Goal: Navigation & Orientation: Find specific page/section

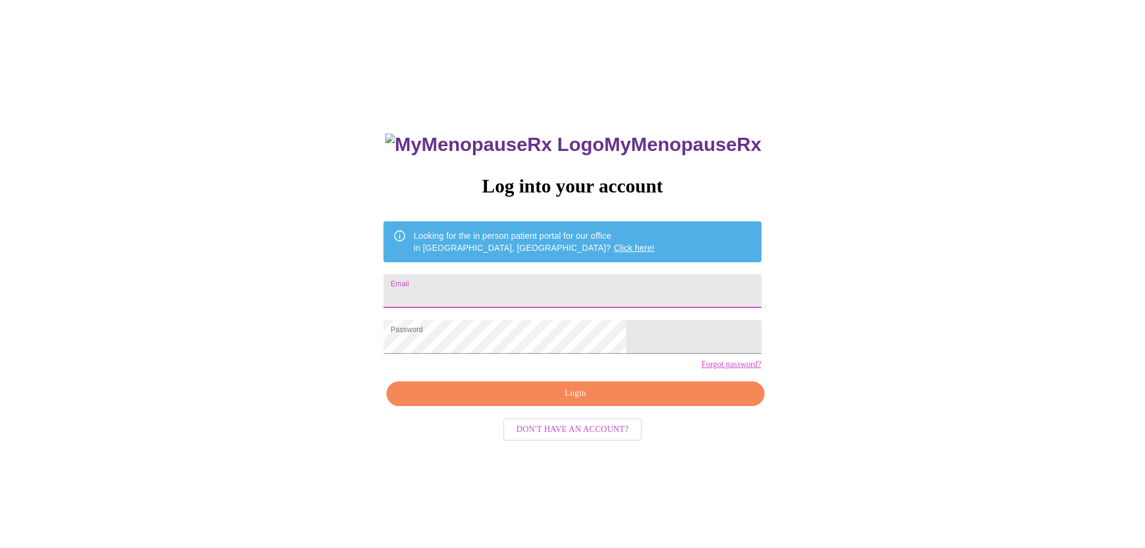
click at [487, 285] on input "Email" at bounding box center [571, 291] width 377 height 34
type input "[EMAIL_ADDRESS][DOMAIN_NAME]"
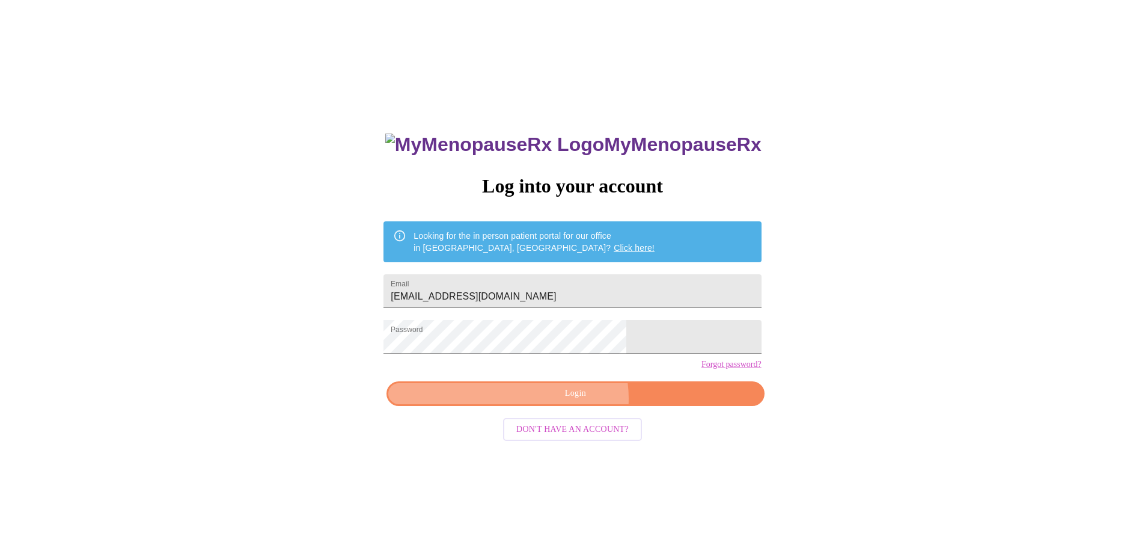
click at [575, 401] on span "Login" at bounding box center [575, 393] width 350 height 15
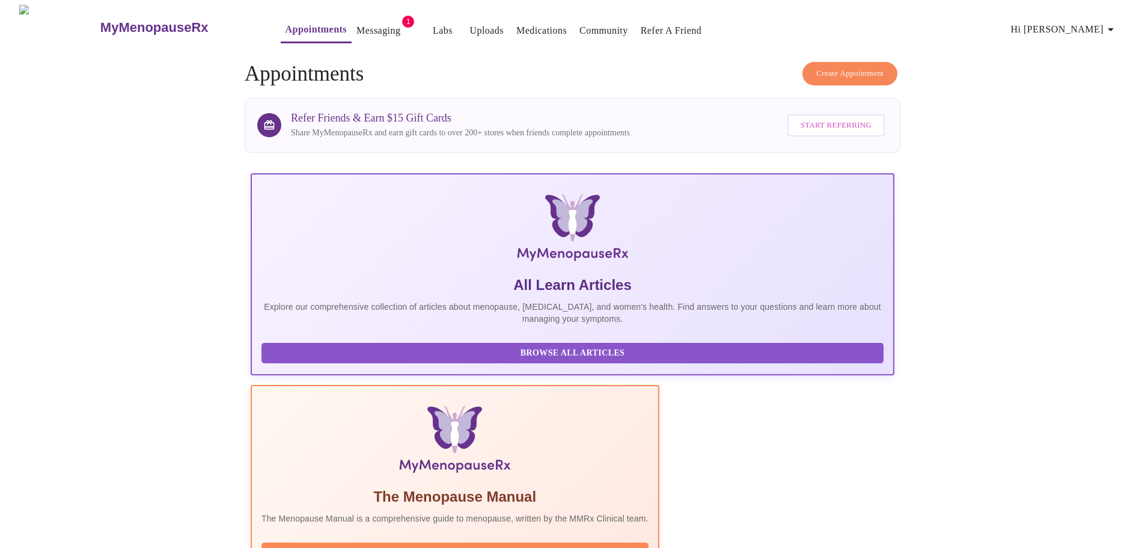
click at [360, 28] on link "Messaging" at bounding box center [378, 30] width 44 height 17
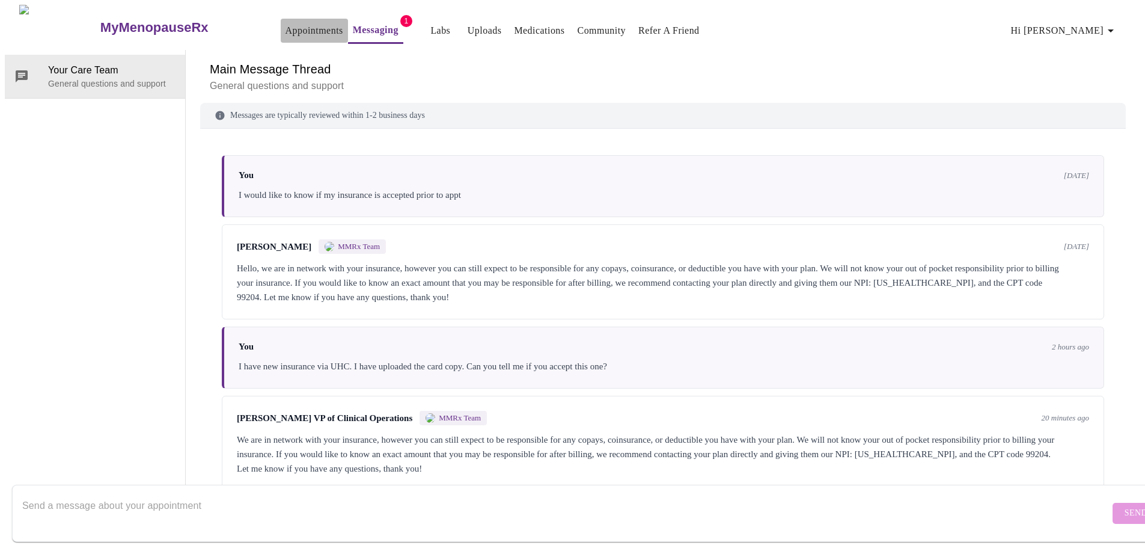
click at [285, 28] on link "Appointments" at bounding box center [314, 30] width 58 height 17
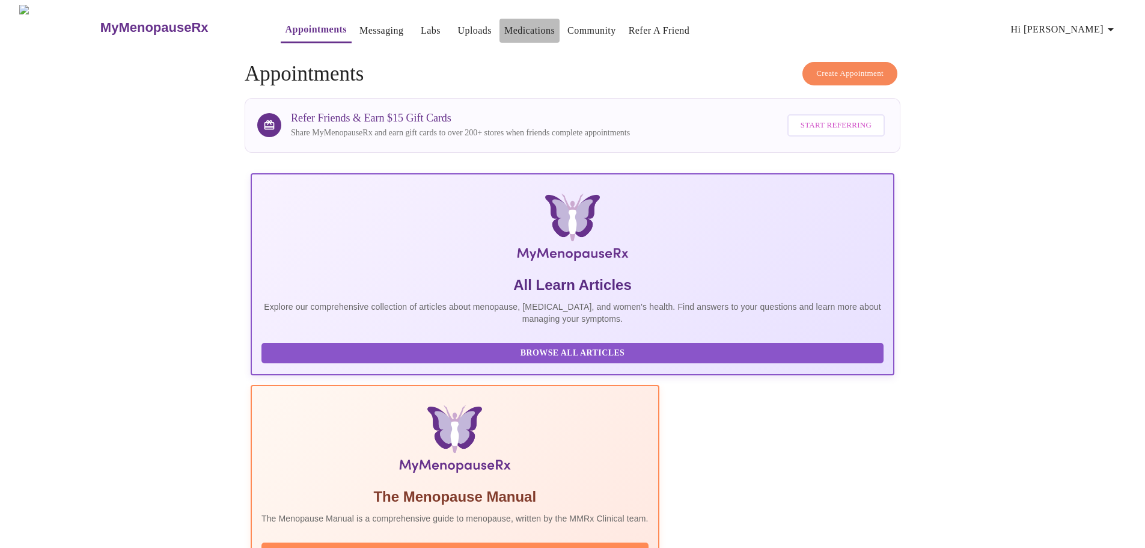
click at [504, 28] on link "Medications" at bounding box center [529, 30] width 50 height 17
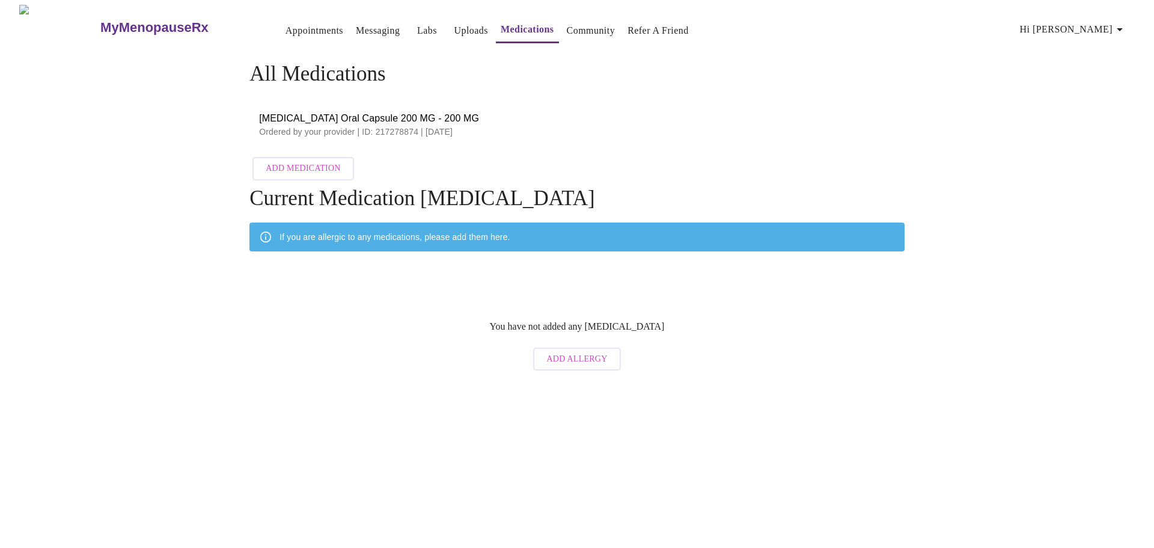
click at [433, 118] on span "[MEDICAL_DATA] Oral Capsule 200 MG - 200 MG" at bounding box center [577, 118] width 636 height 14
click at [270, 126] on p "Ordered by your provider | ID: 217278874 | [DATE]" at bounding box center [577, 132] width 636 height 12
